Goal: Navigation & Orientation: Find specific page/section

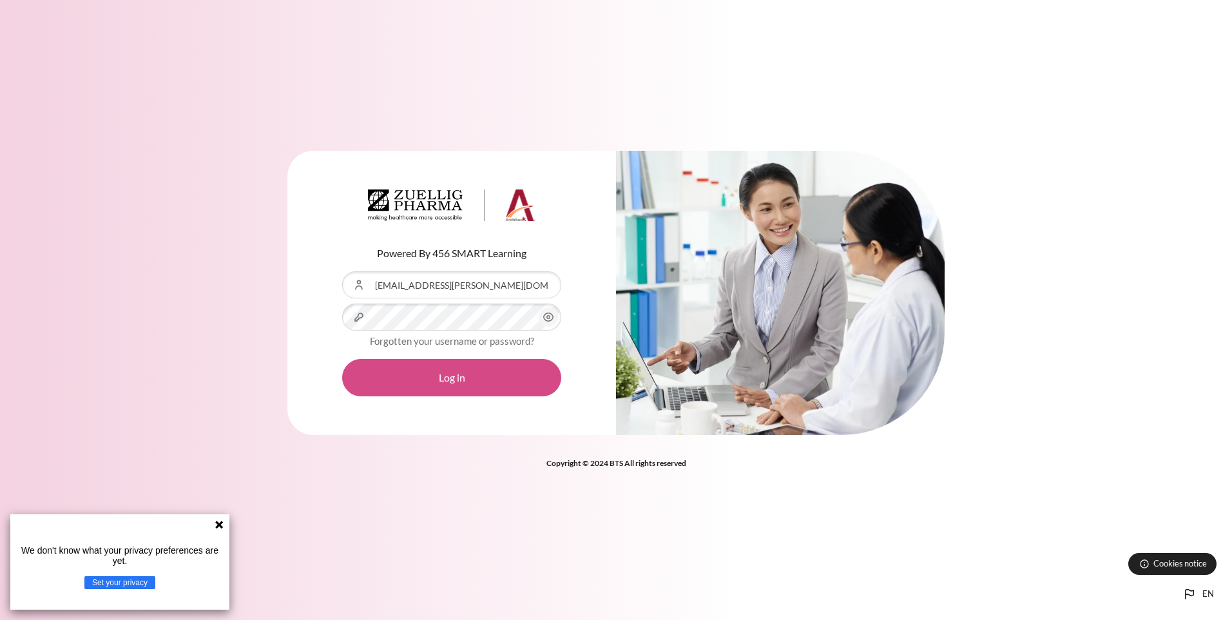
click at [364, 382] on button "Log in" at bounding box center [451, 377] width 219 height 37
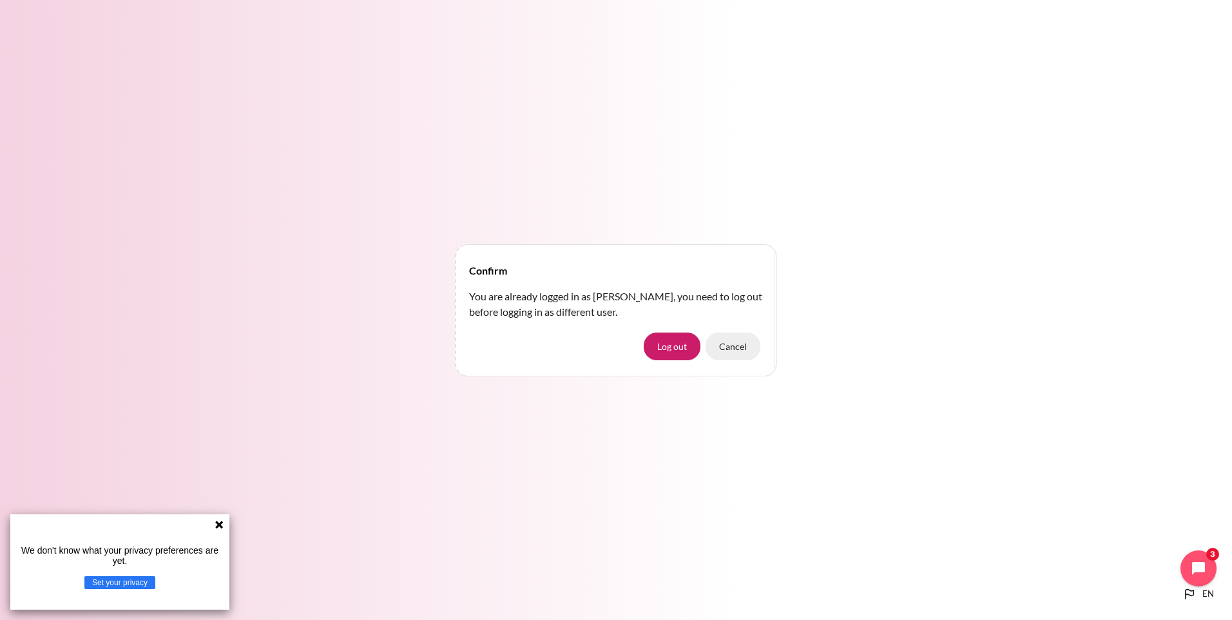
click at [722, 348] on button "Cancel" at bounding box center [732, 345] width 55 height 27
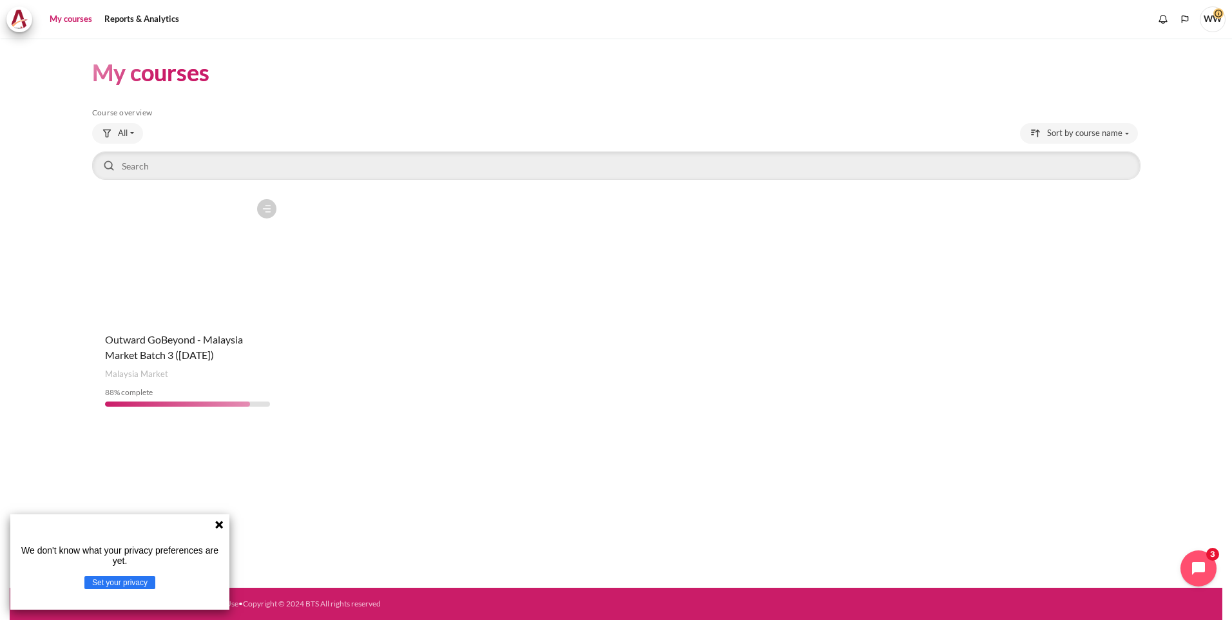
click at [239, 259] on figure "Content" at bounding box center [187, 257] width 191 height 129
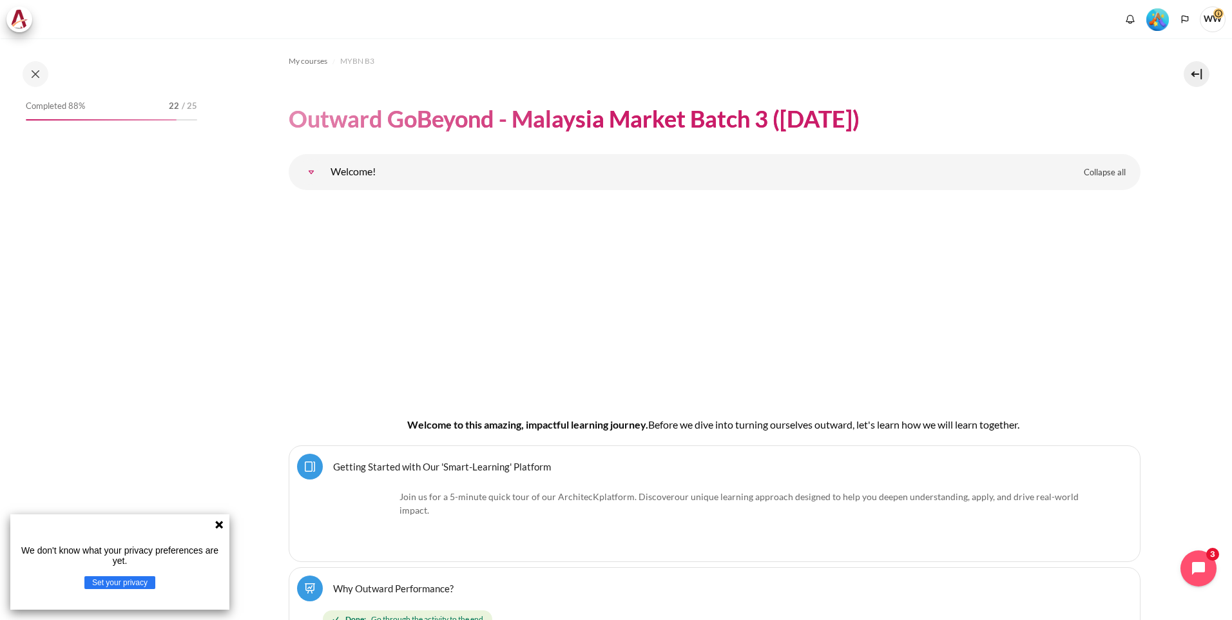
click at [220, 526] on icon at bounding box center [219, 524] width 8 height 8
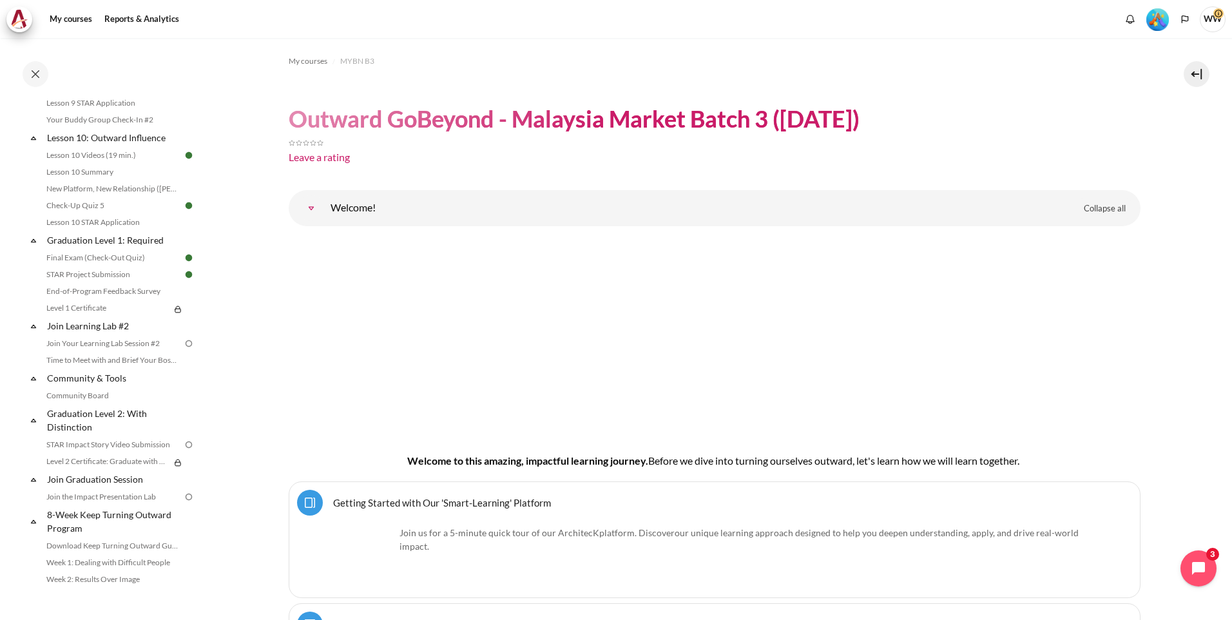
scroll to position [1224, 0]
